Goal: Find specific page/section: Find specific page/section

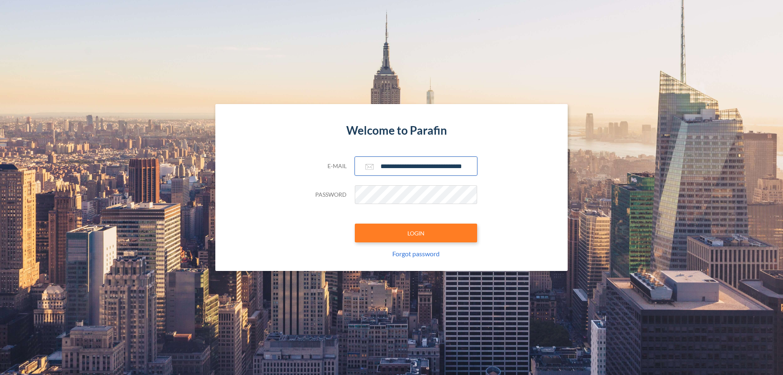
type input "**********"
click at [416, 233] on button "LOGIN" at bounding box center [416, 232] width 122 height 19
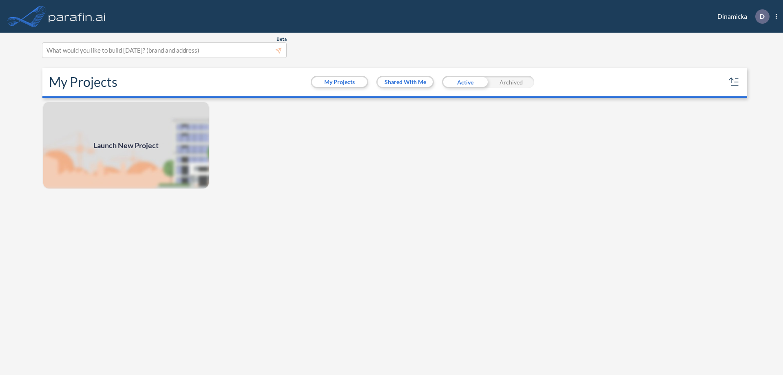
scroll to position [2, 0]
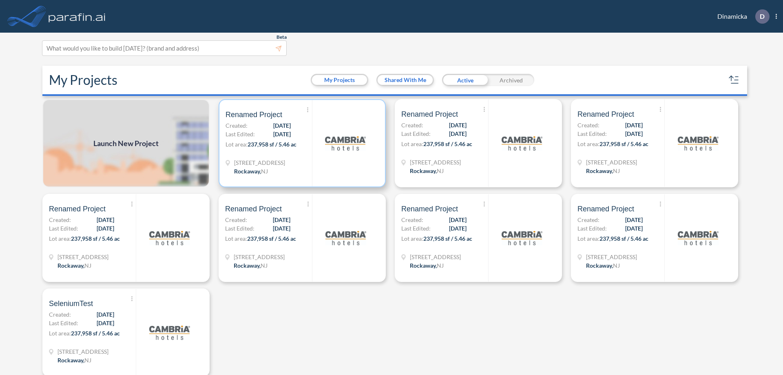
click at [300, 143] on p "Lot area: 237,958 sf / 5.46 ac" at bounding box center [268, 146] width 86 height 12
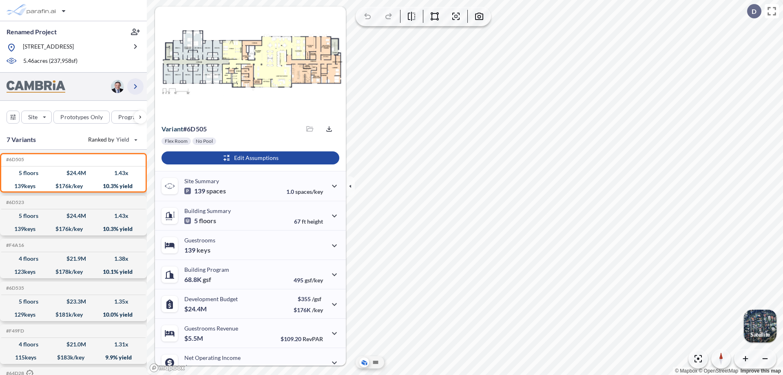
click at [135, 86] on icon "button" at bounding box center [135, 87] width 10 height 10
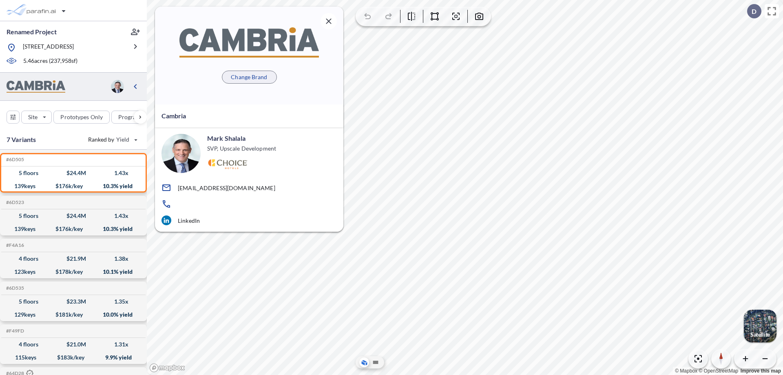
click at [249, 77] on p "Change Brand" at bounding box center [249, 77] width 36 height 8
